Goal: Find specific page/section: Find specific page/section

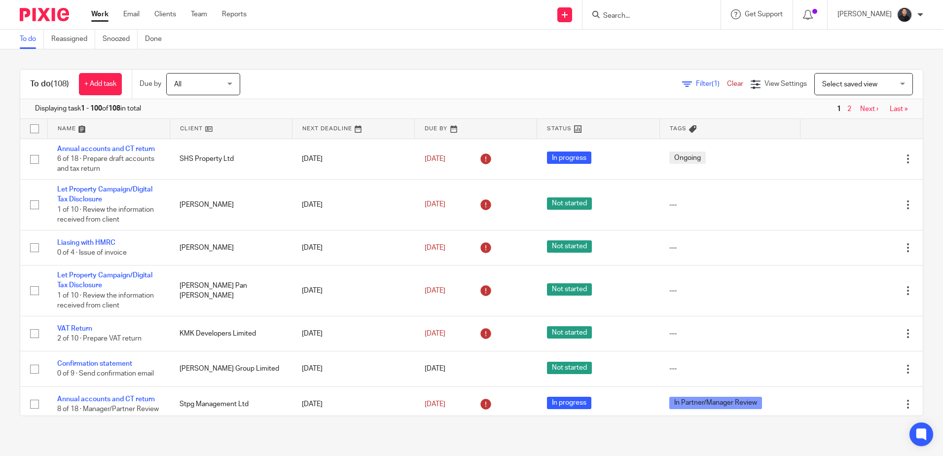
click at [629, 15] on input "Search" at bounding box center [646, 16] width 89 height 9
type input "true stu"
click at [650, 42] on link at bounding box center [661, 38] width 122 height 15
click at [547, 51] on div "To do (108) + Add task Due by All All [DATE] [DATE] This week Next week This mo…" at bounding box center [471, 242] width 943 height 386
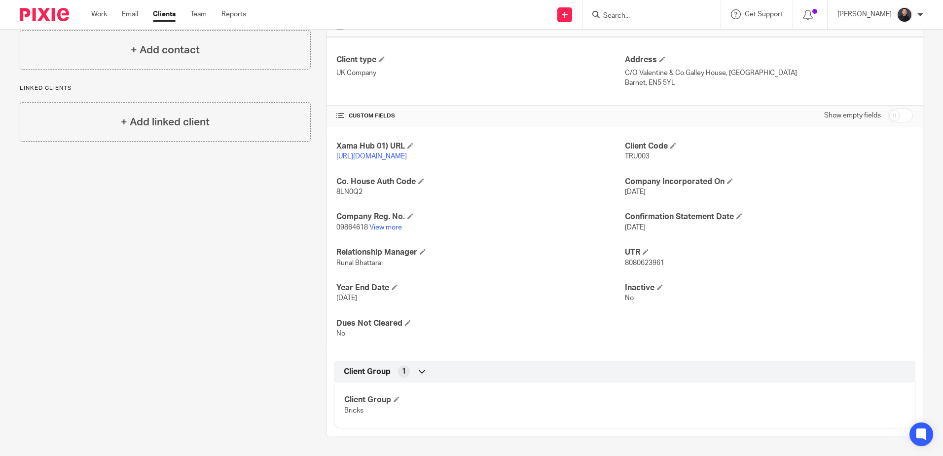
scroll to position [247, 0]
drag, startPoint x: 385, startPoint y: 234, endPoint x: 370, endPoint y: 209, distance: 28.9
click at [385, 231] on link "View more" at bounding box center [385, 227] width 33 height 7
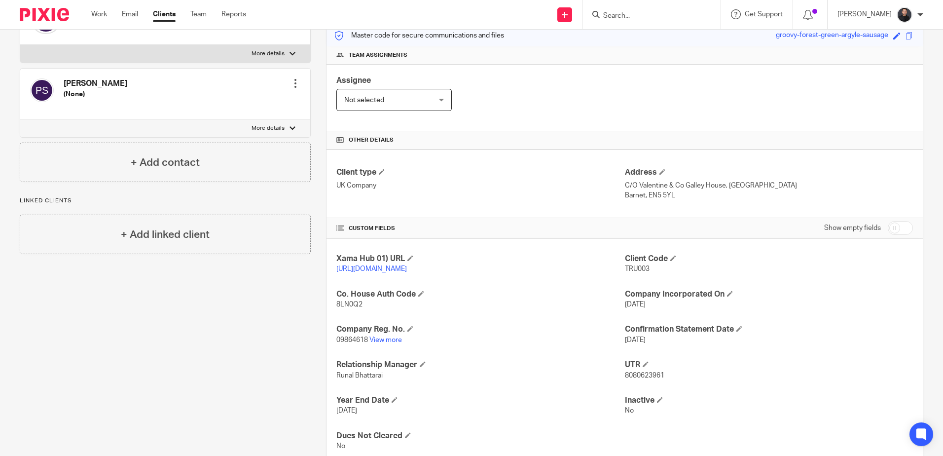
scroll to position [49, 0]
